Goal: Find specific page/section

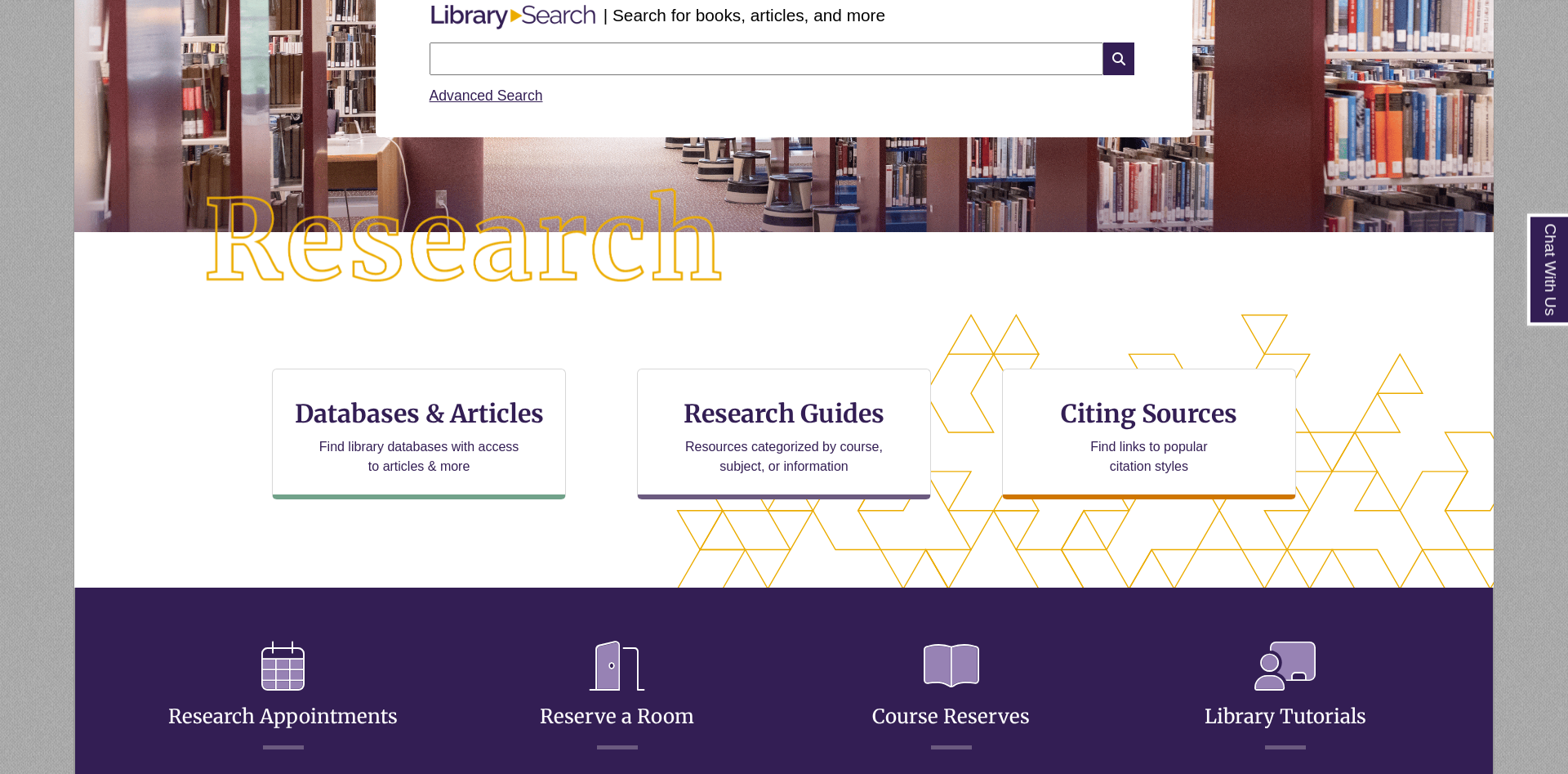
scroll to position [250, 0]
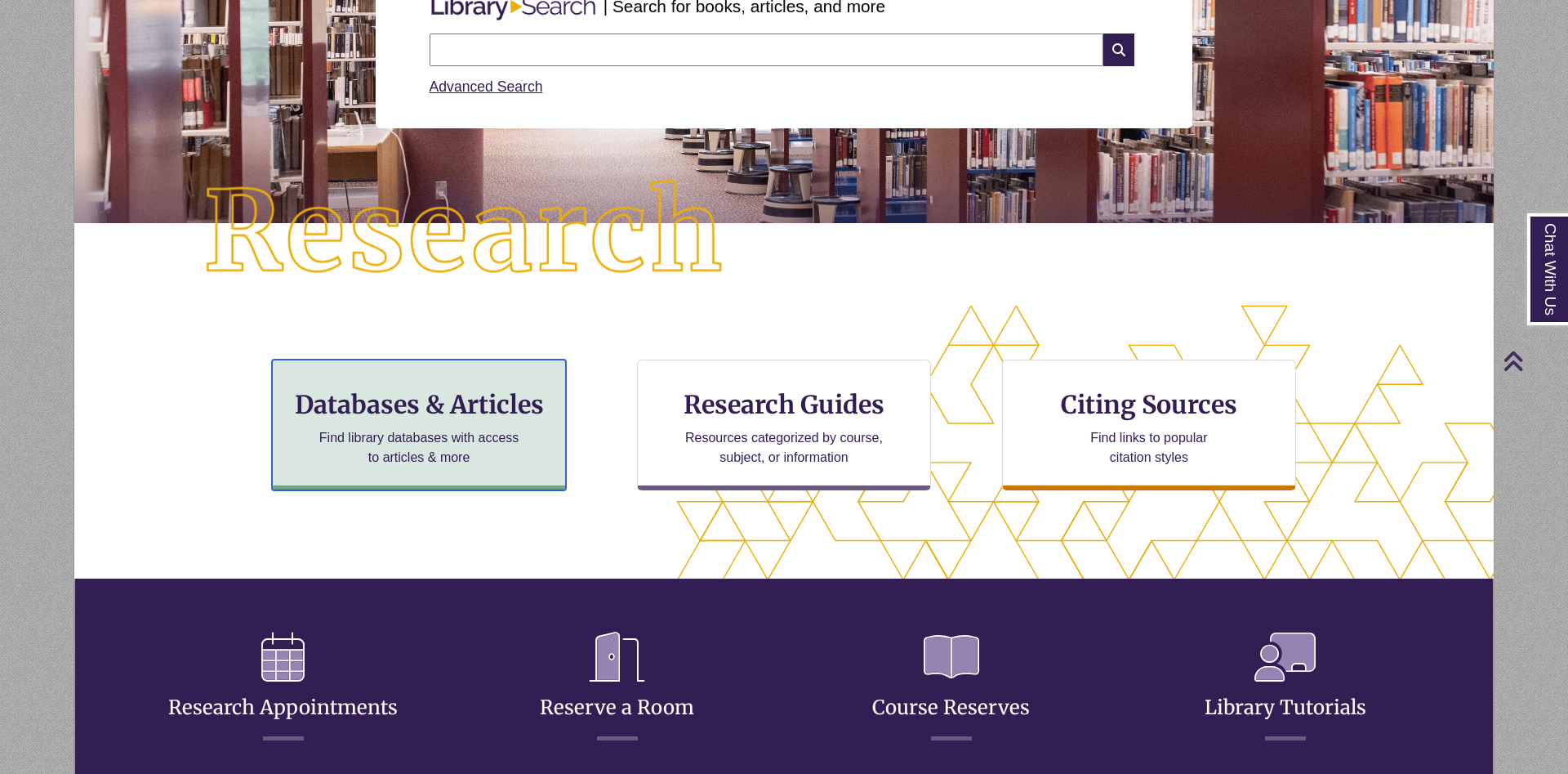
click at [488, 412] on h3 "Databases & Articles" at bounding box center [419, 404] width 266 height 31
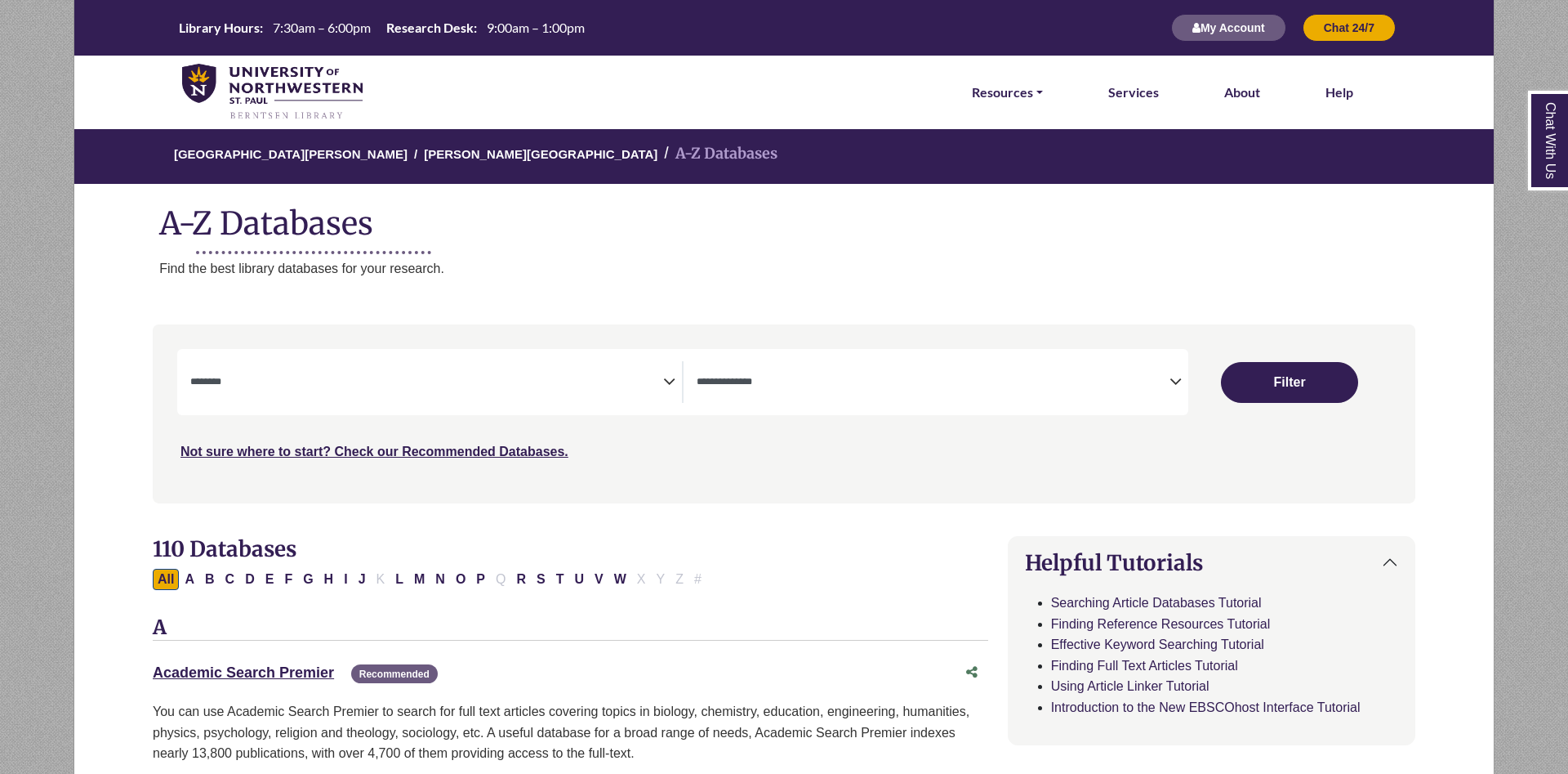
select select "Database Subject Filter"
select select "Database Types Filter"
click at [617, 585] on button "W" at bounding box center [620, 579] width 22 height 21
select select "Database Subject Filter"
select select "Database Types Filter"
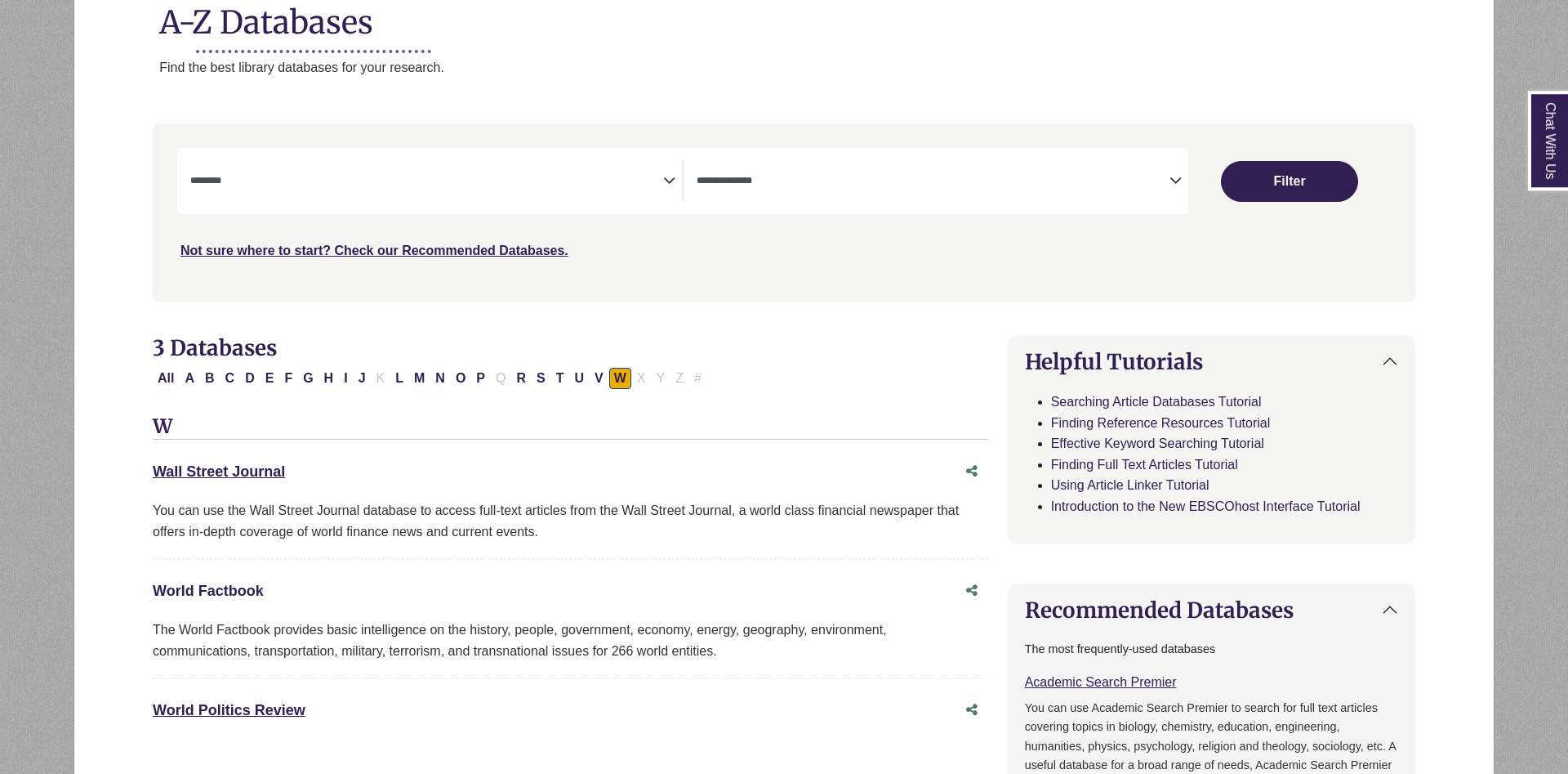
scroll to position [250, 0]
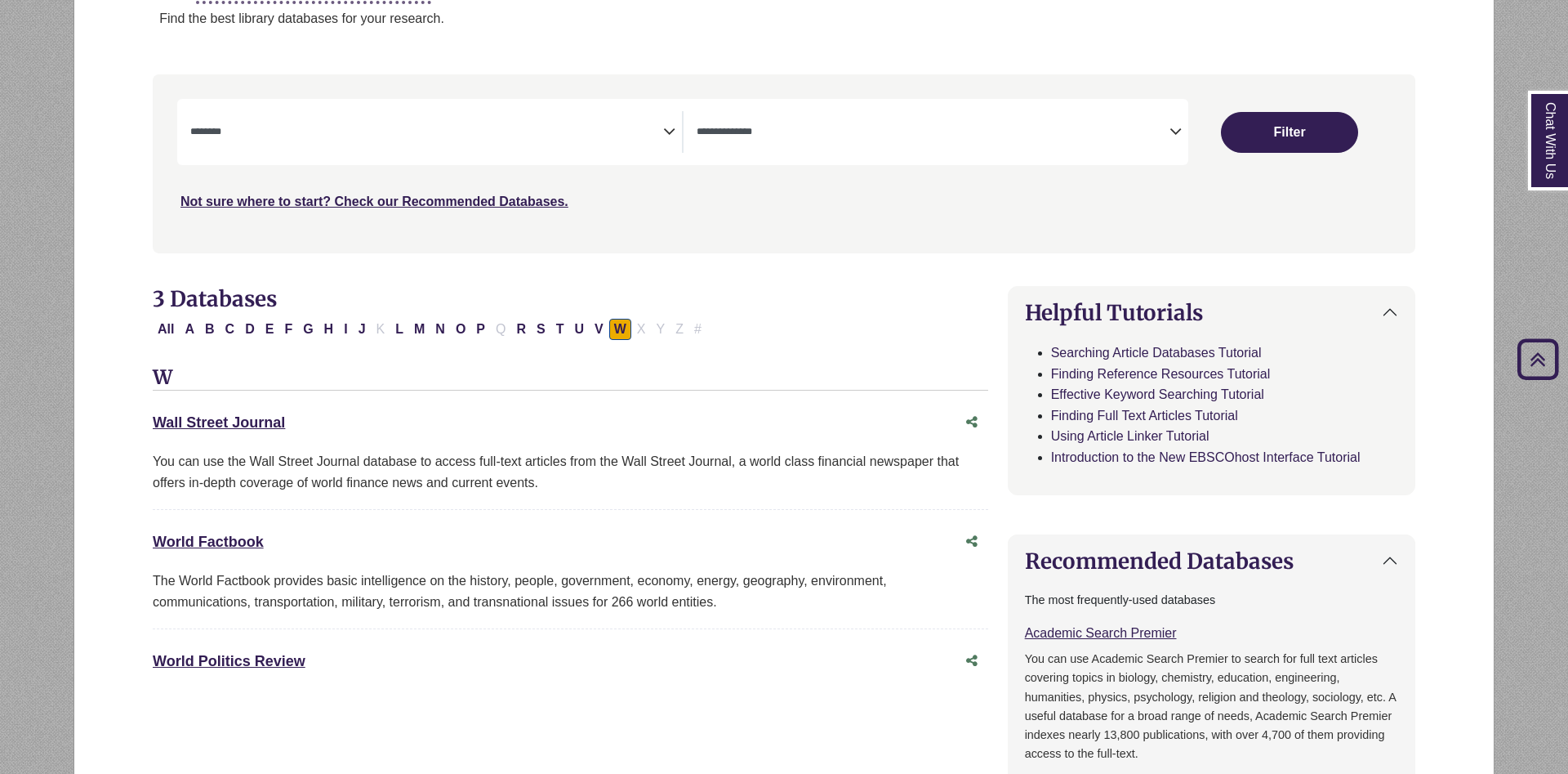
click at [259, 433] on div "Wall Street Journal This link opens in a new window" at bounding box center [554, 422] width 803 height 24
click at [259, 427] on link "Wall Street Journal This link opens in a new window" at bounding box center [219, 422] width 133 height 16
